Goal: Information Seeking & Learning: Understand process/instructions

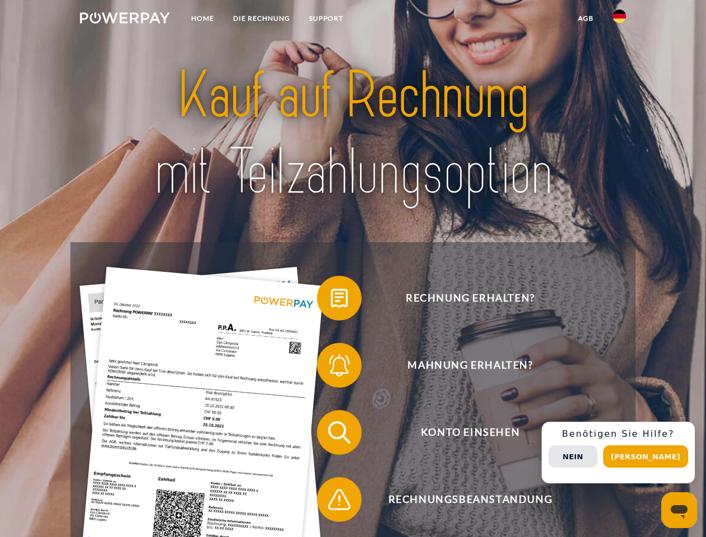
click at [125, 20] on img at bounding box center [125, 17] width 90 height 11
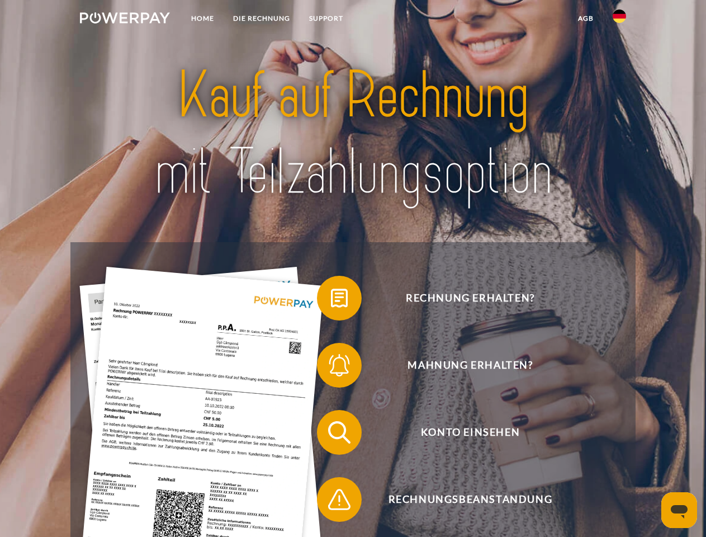
click at [620, 20] on img at bounding box center [619, 16] width 13 height 13
click at [586, 18] on link "agb" at bounding box center [586, 18] width 35 height 20
click at [331, 300] on span at bounding box center [323, 298] width 56 height 56
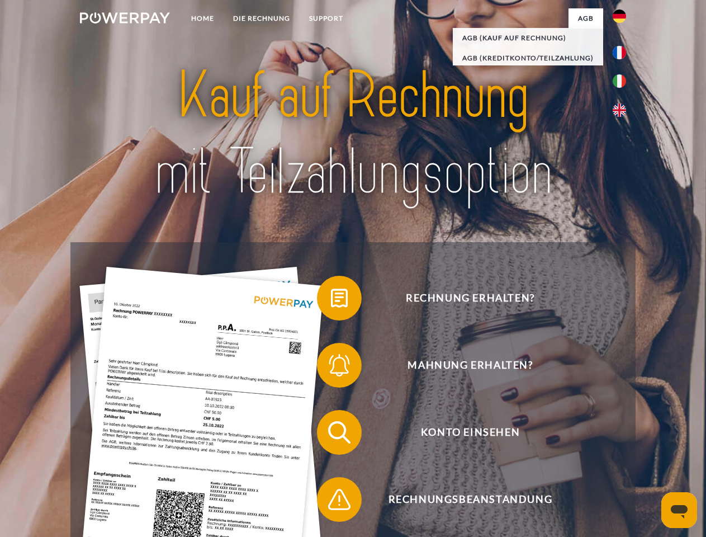
click at [331, 367] on span at bounding box center [323, 365] width 56 height 56
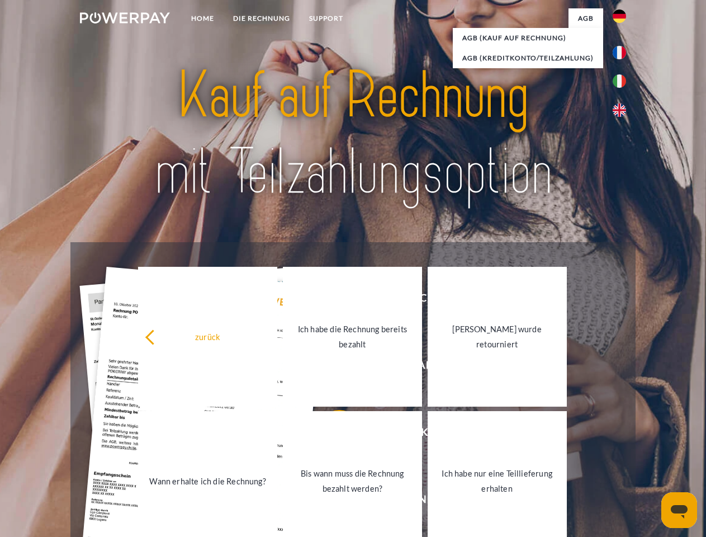
click at [331, 435] on link "Bis wann muss die Rechnung bezahlt werden?" at bounding box center [352, 481] width 139 height 140
click at [331, 502] on link "Bis wann muss die Rechnung bezahlt werden?" at bounding box center [352, 481] width 139 height 140
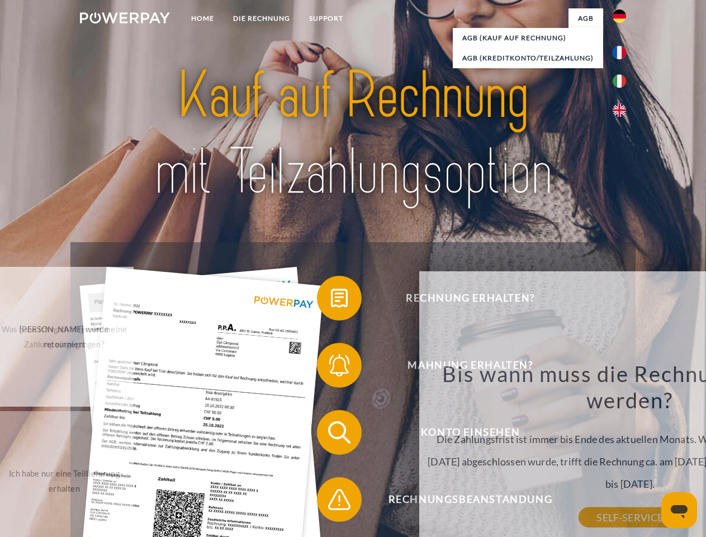
click at [623, 453] on div "Rechnung erhalten? Mahnung erhalten? Konto einsehen" at bounding box center [352, 465] width 565 height 447
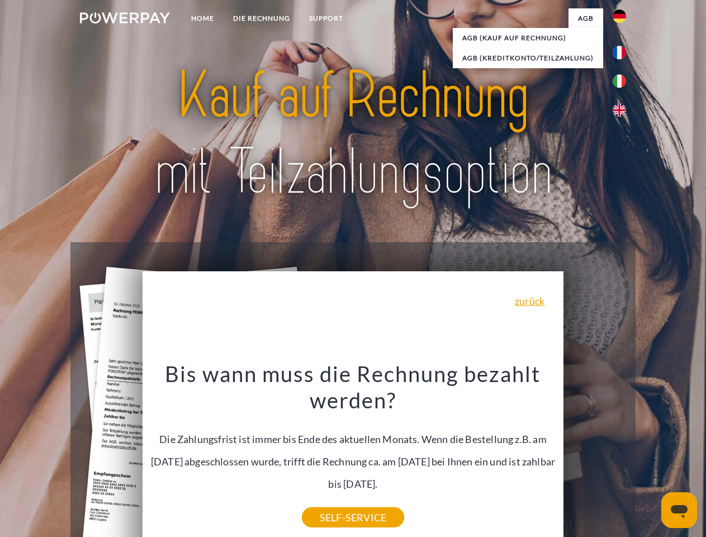
click at [595, 455] on span "Konto einsehen" at bounding box center [470, 432] width 274 height 45
click at [650, 456] on header "Home DIE RECHNUNG SUPPORT" at bounding box center [353, 386] width 706 height 772
